Goal: Task Accomplishment & Management: Manage account settings

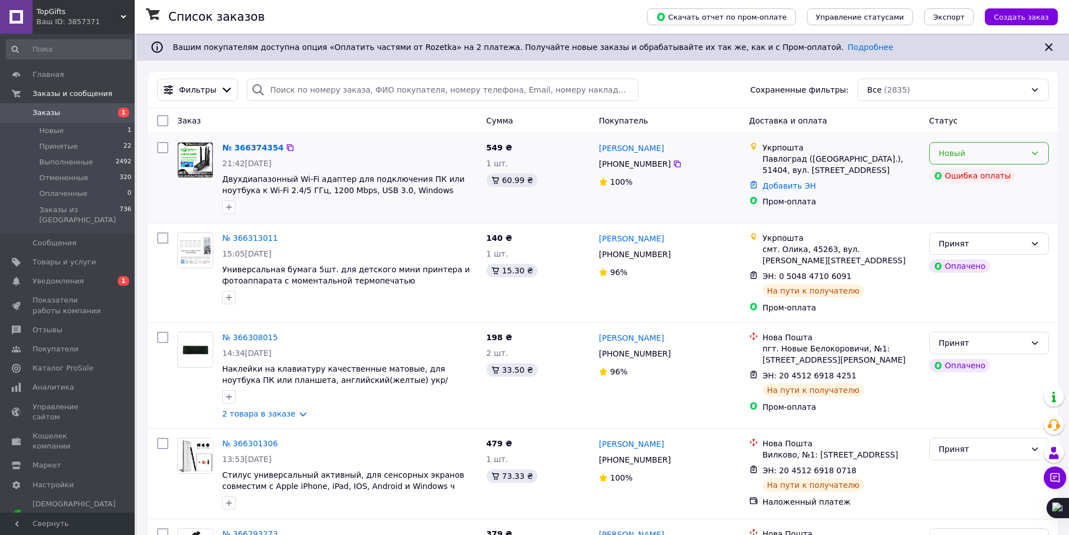
click at [966, 153] on div "Новый" at bounding box center [982, 153] width 87 height 12
click at [965, 175] on li "Принят" at bounding box center [989, 178] width 118 height 20
click at [104, 276] on span "0 1" at bounding box center [119, 281] width 31 height 10
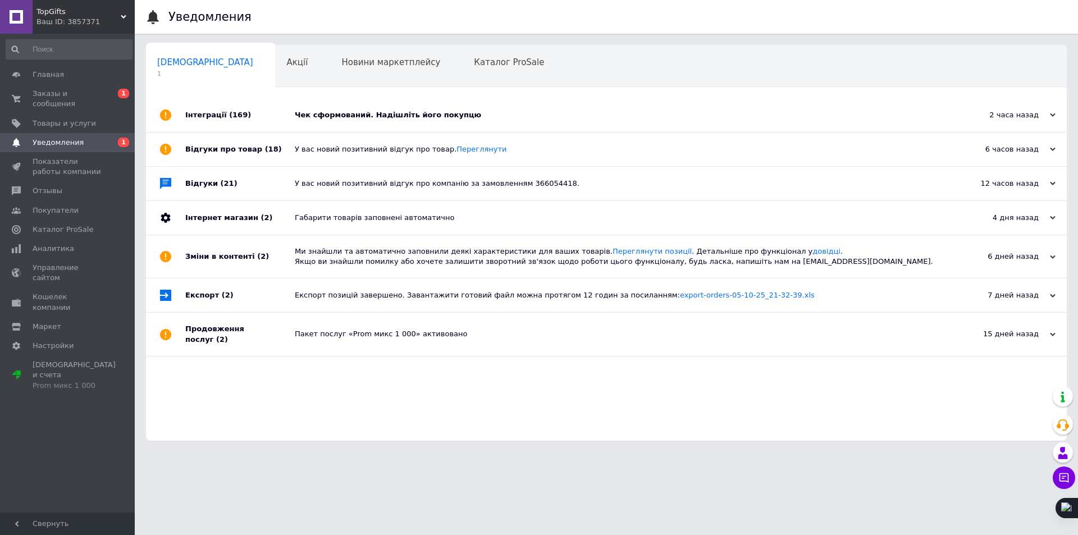
click at [392, 112] on div "Чек сформований. Надішліть його покупцю" at bounding box center [619, 115] width 648 height 10
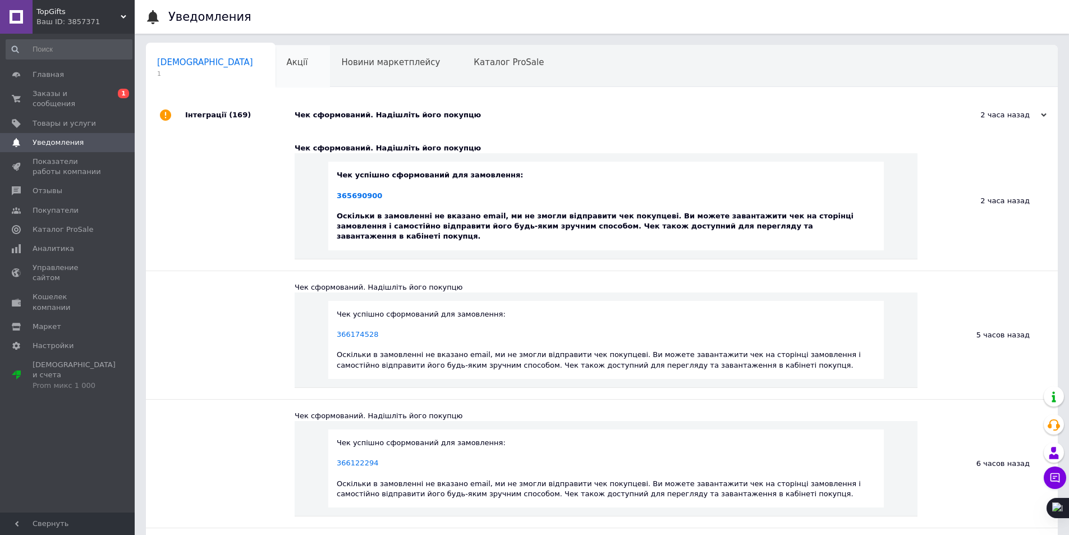
click at [276, 71] on div "Акції 0" at bounding box center [303, 66] width 55 height 43
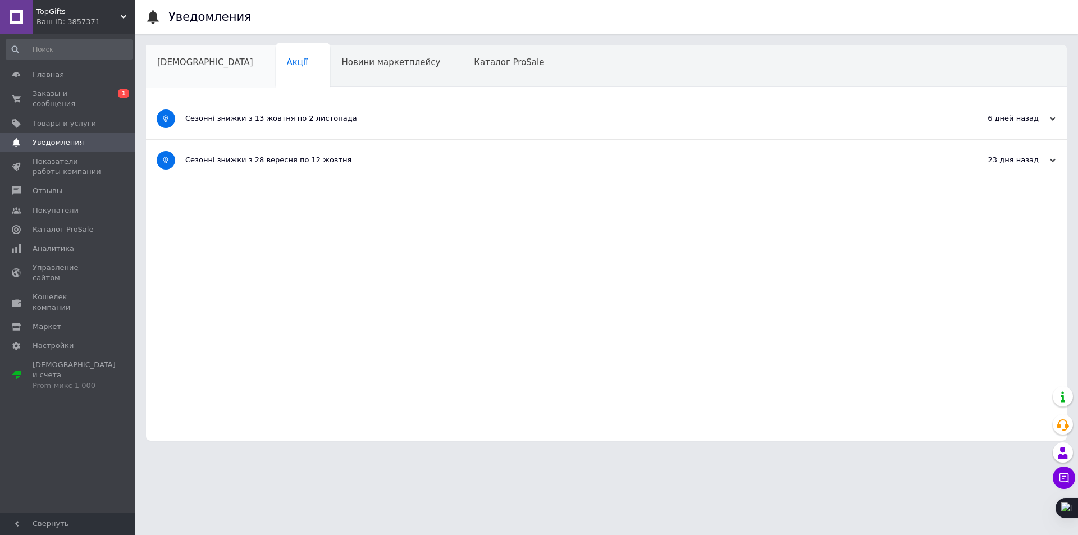
click at [193, 69] on div "[DEMOGRAPHIC_DATA]" at bounding box center [211, 66] width 130 height 43
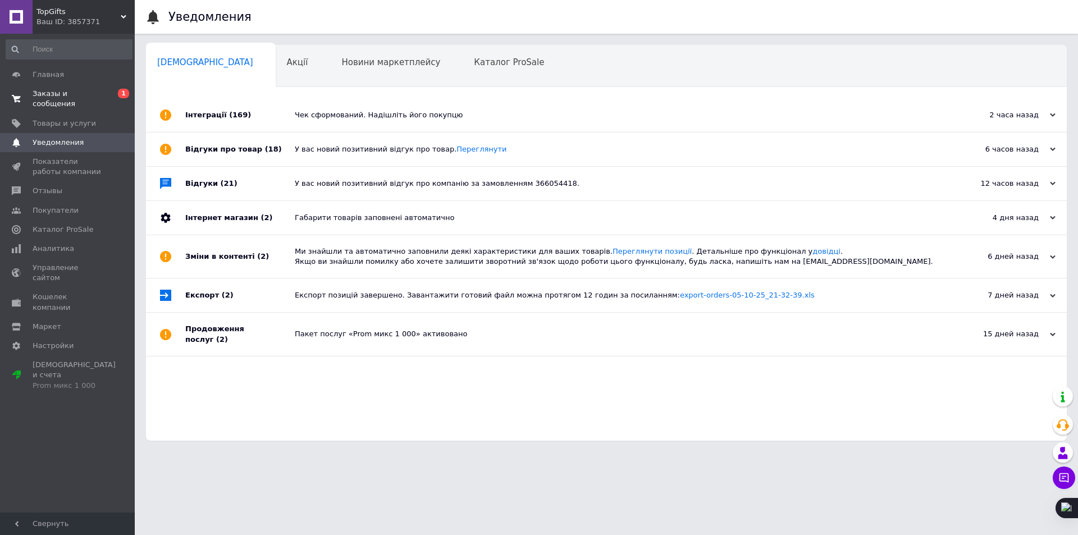
click at [80, 91] on span "Заказы и сообщения" at bounding box center [68, 99] width 71 height 20
